Goal: Answer question/provide support

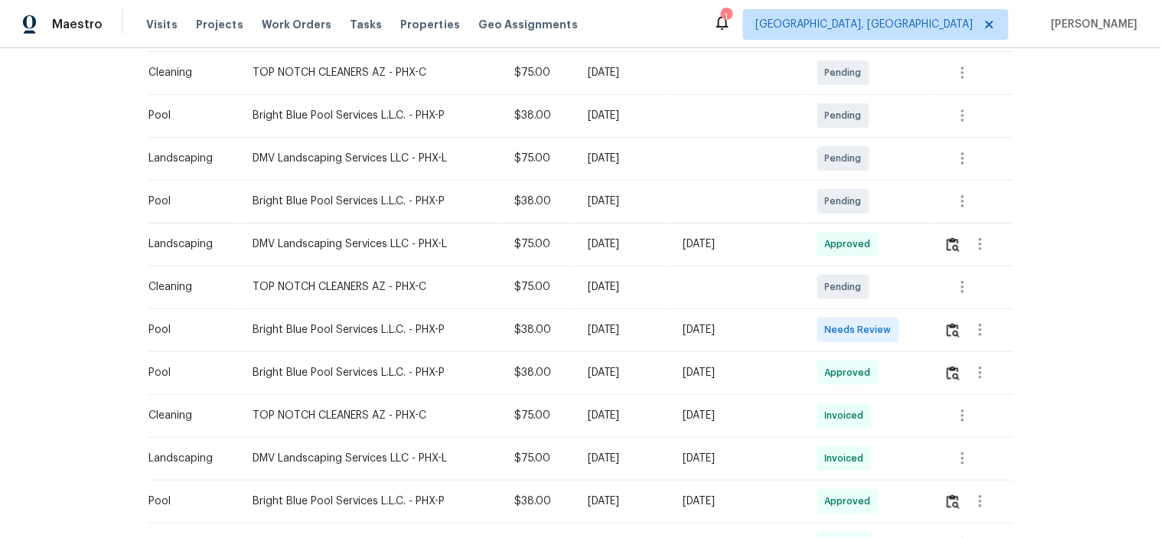
scroll to position [283, 0]
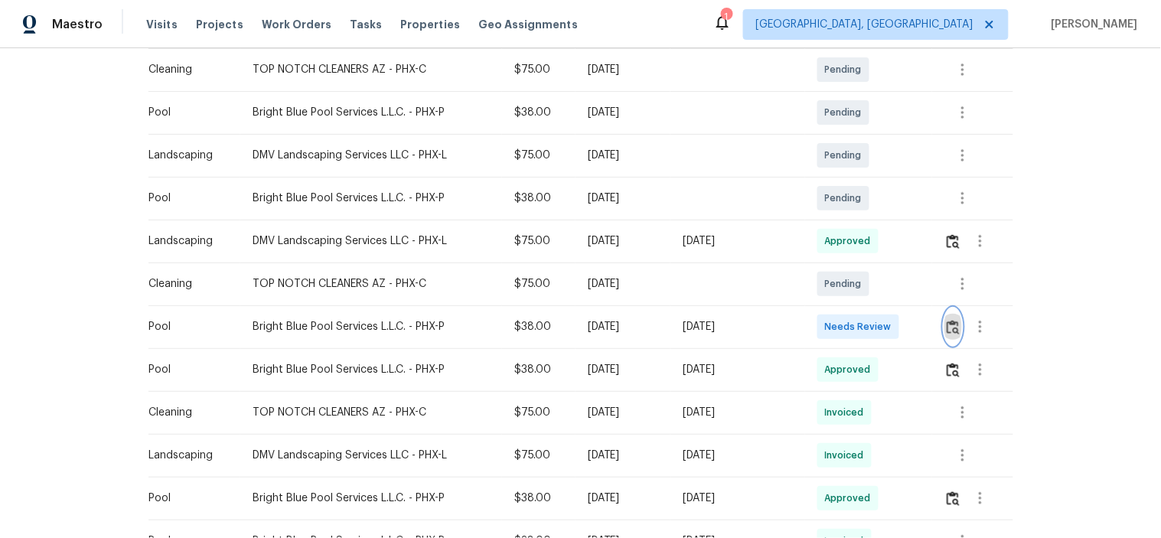
click at [952, 328] on img "button" at bounding box center [953, 327] width 13 height 15
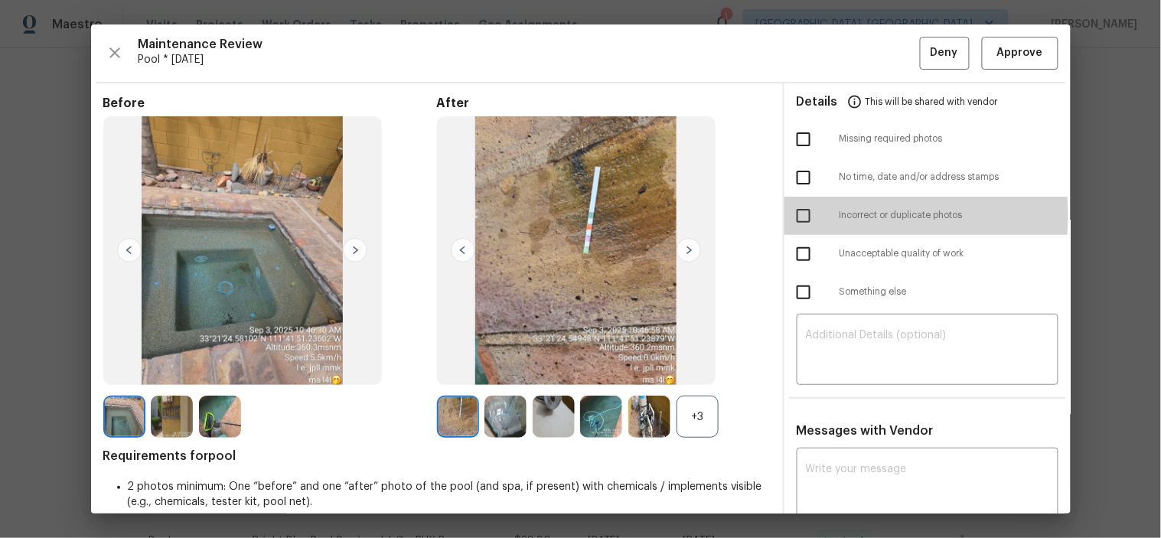
click at [792, 216] on input "checkbox" at bounding box center [804, 216] width 32 height 32
checkbox input "true"
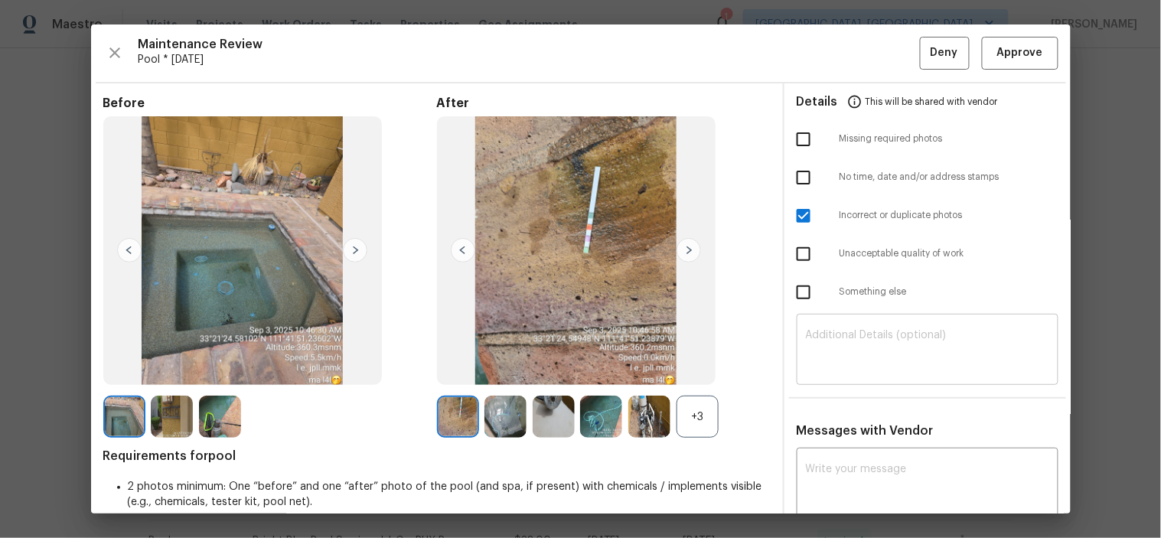
click at [855, 350] on textarea at bounding box center [927, 351] width 243 height 43
paste textarea "Maintenance Audit Team: Hello! Unfortunately this pool visit completed on [DATE…"
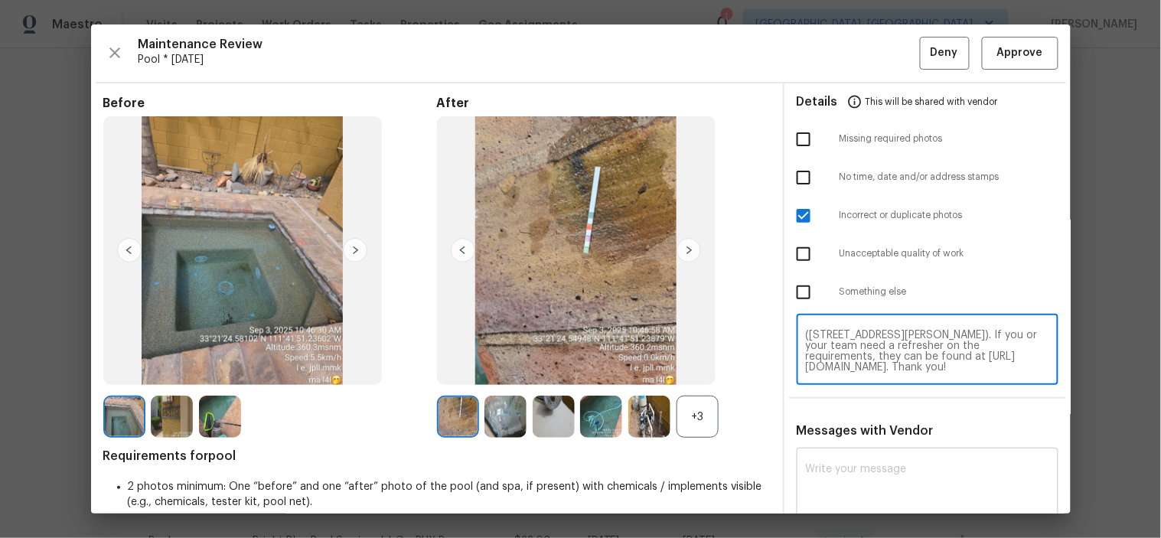
scroll to position [74, 0]
type textarea "Maintenance Audit Team: Hello! Unfortunately this pool visit completed on [DATE…"
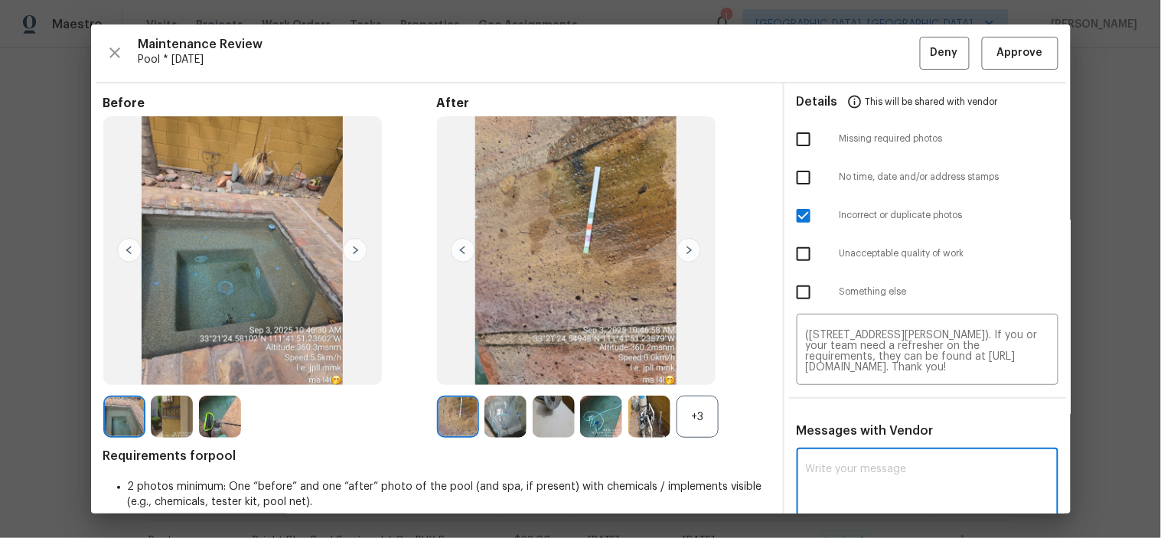
click at [868, 464] on textarea at bounding box center [927, 485] width 243 height 43
paste textarea "Maintenance Audit Team: Hello! Unfortunately this pool visit completed on [DATE…"
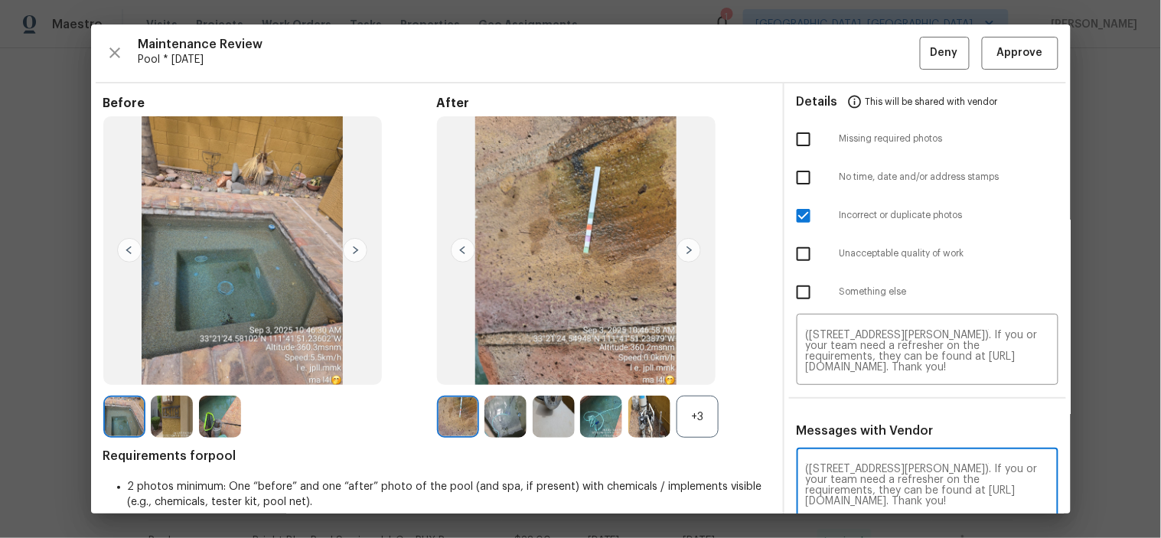
scroll to position [2, 0]
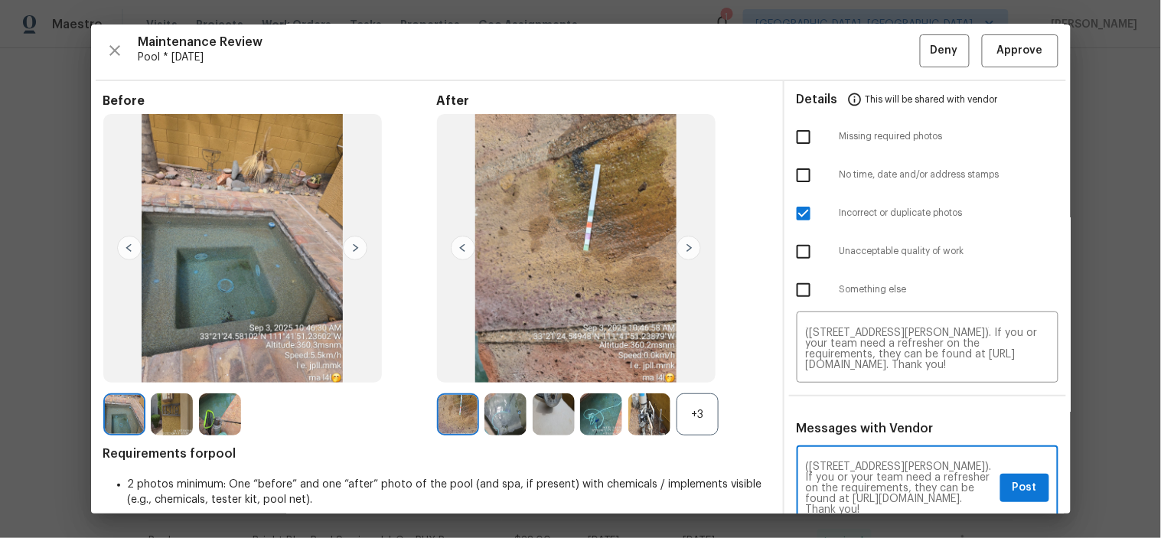
type textarea "Maintenance Audit Team: Hello! Unfortunately this pool visit completed on [DATE…"
click at [1013, 483] on span "Post" at bounding box center [1025, 487] width 24 height 19
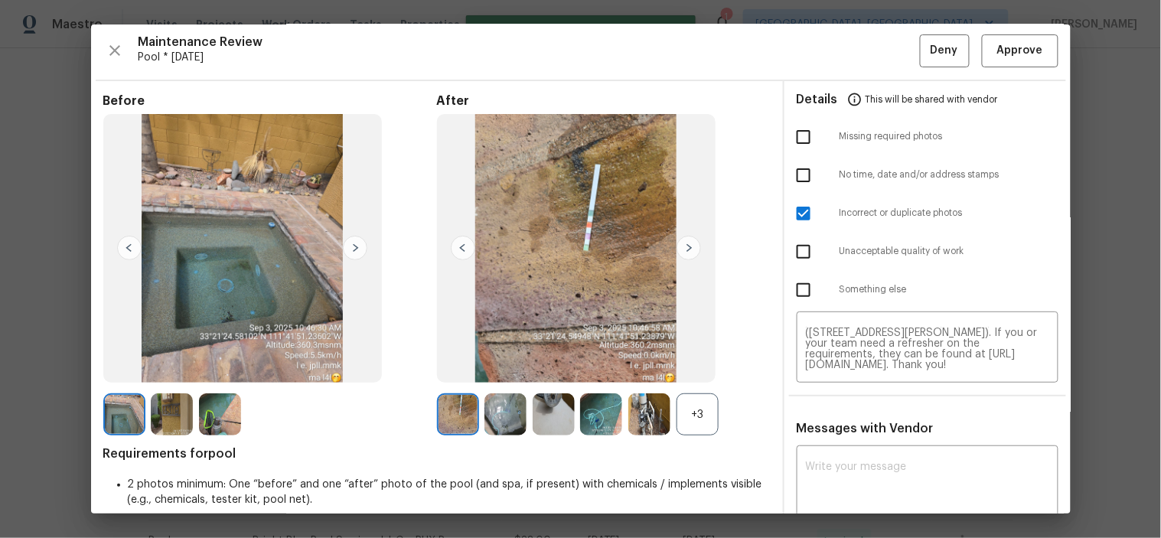
scroll to position [0, 0]
click at [931, 44] on span "Deny" at bounding box center [945, 50] width 28 height 19
